Goal: Transaction & Acquisition: Subscribe to service/newsletter

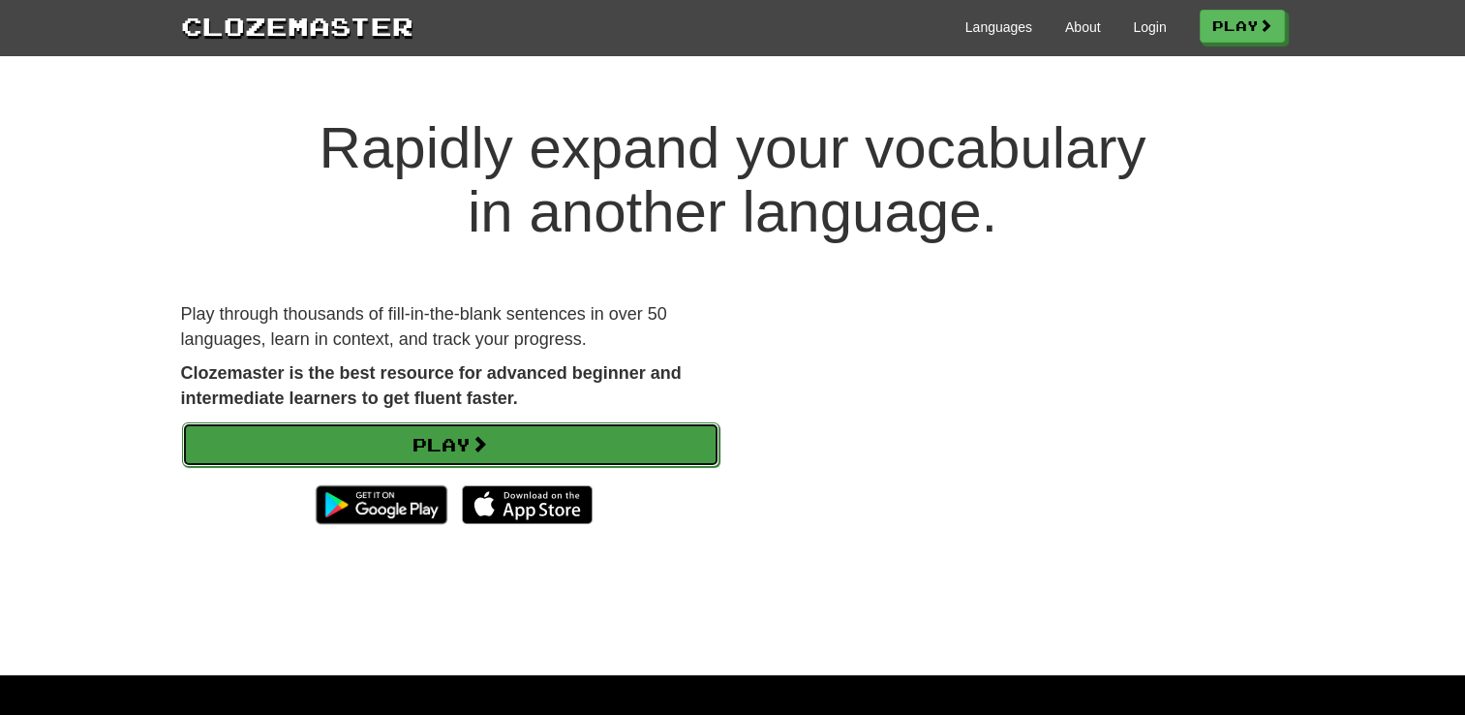
click at [447, 448] on link "Play" at bounding box center [450, 444] width 537 height 45
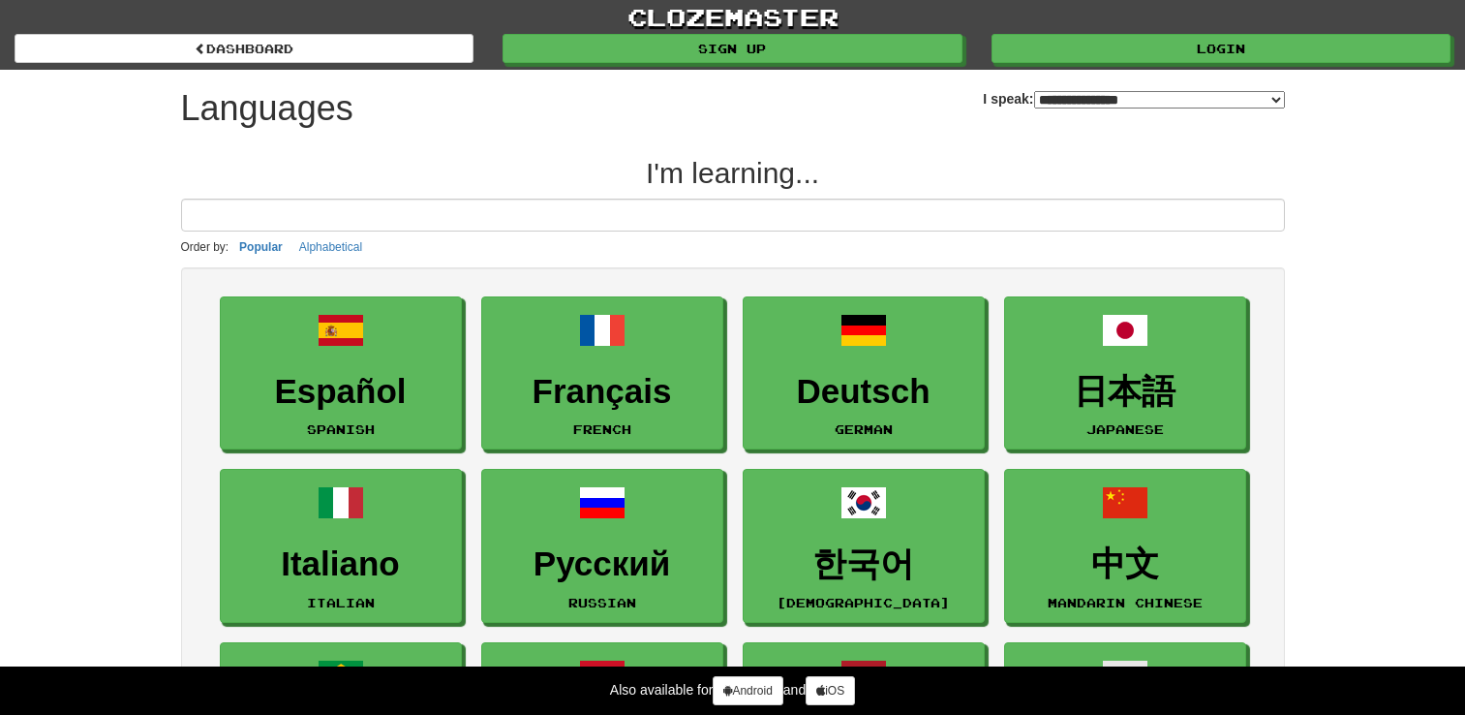
select select "*******"
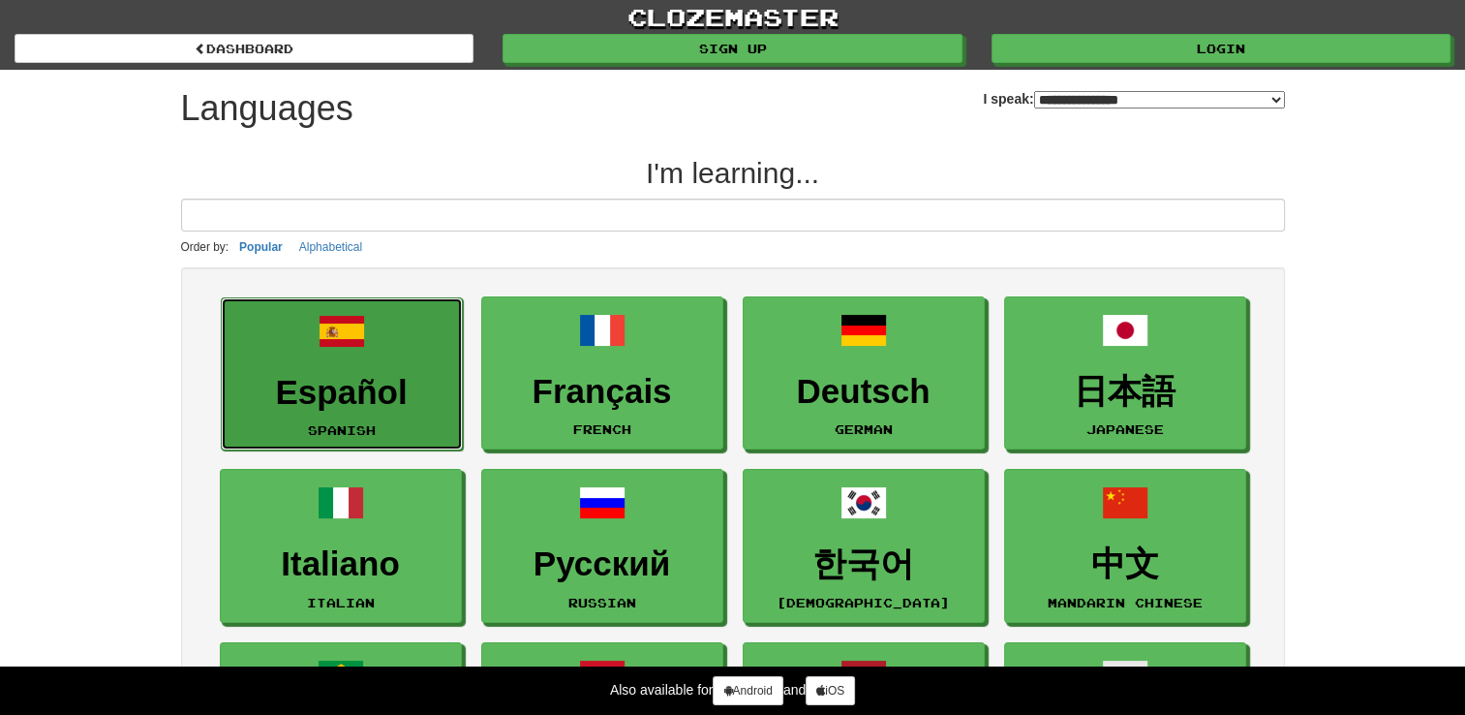
click at [367, 409] on h3 "Español" at bounding box center [341, 393] width 221 height 38
